Goal: Navigation & Orientation: Understand site structure

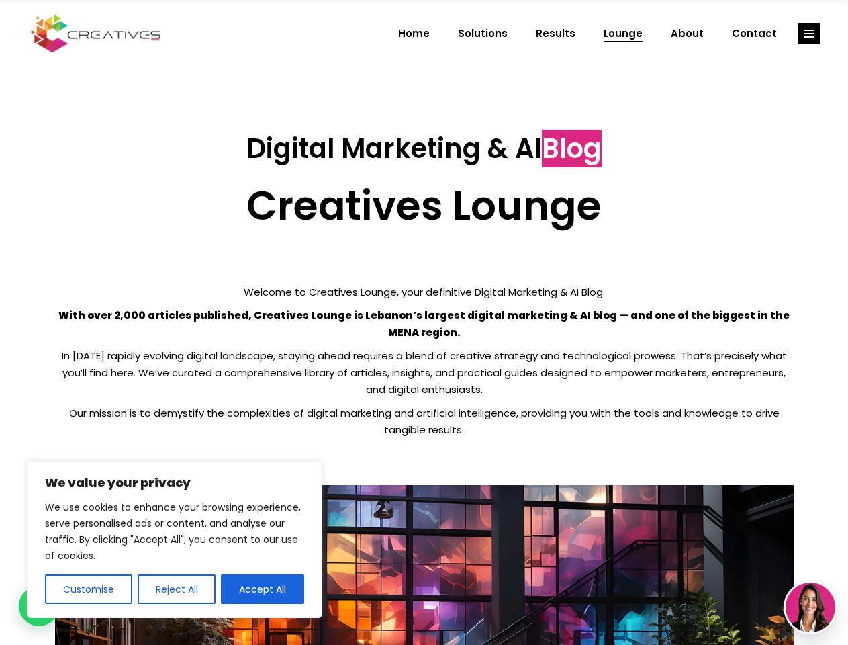
click at [424, 322] on p "With over 2,000 articles published, Creatives Lounge is Lebanon’s largest digit…" at bounding box center [424, 324] width 739 height 34
click at [88, 589] on button "Customise" at bounding box center [88, 589] width 87 height 30
click at [0, 0] on div at bounding box center [0, 0] width 0 height 0
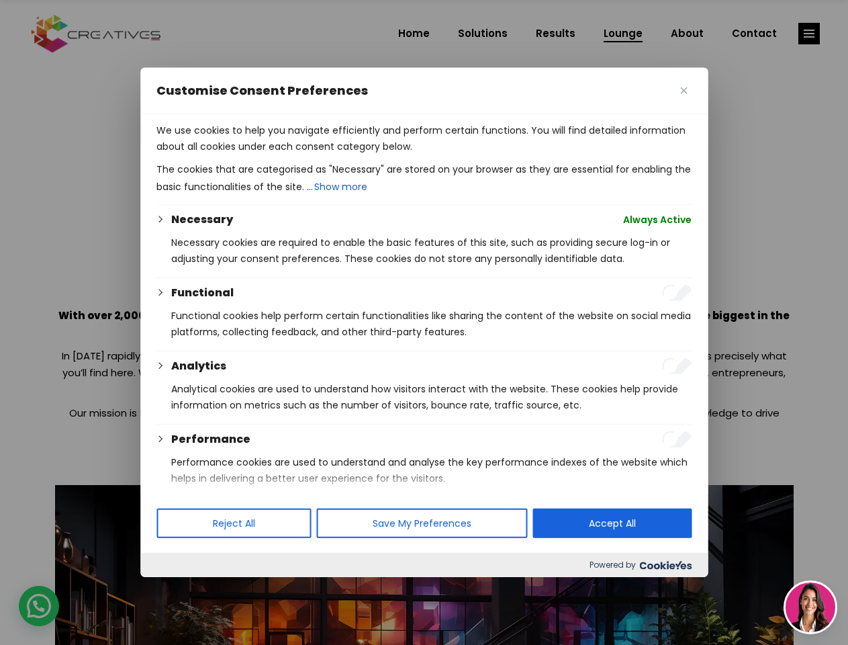
click at [263, 154] on p "We use cookies to help you navigate efficiently and perform certain functions. …" at bounding box center [424, 138] width 535 height 32
click at [809, 34] on div at bounding box center [424, 322] width 848 height 645
click at [811, 607] on img at bounding box center [811, 607] width 50 height 50
